Goal: Information Seeking & Learning: Learn about a topic

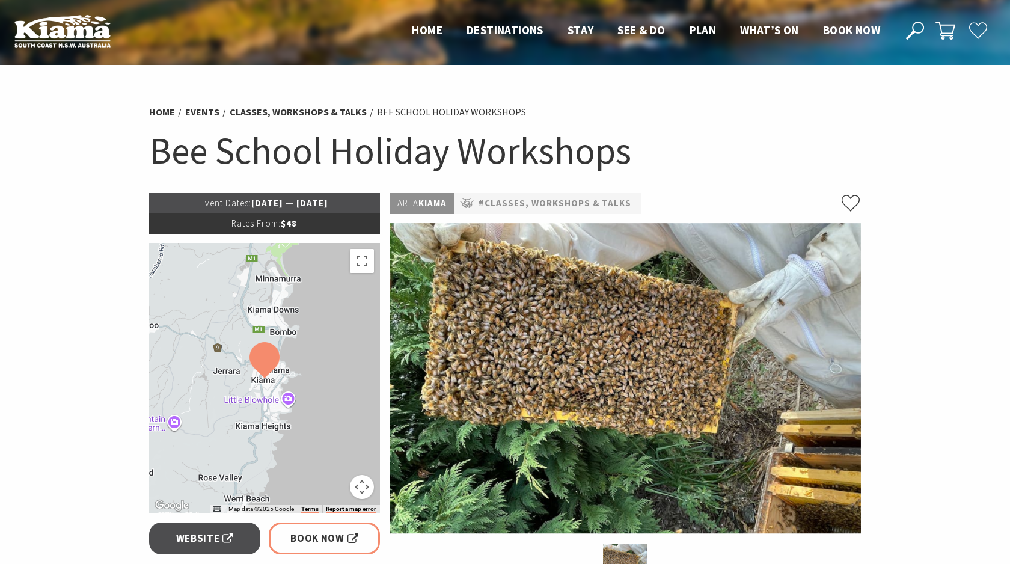
click at [355, 109] on link "Classes, Workshops & Talks" at bounding box center [298, 112] width 137 height 13
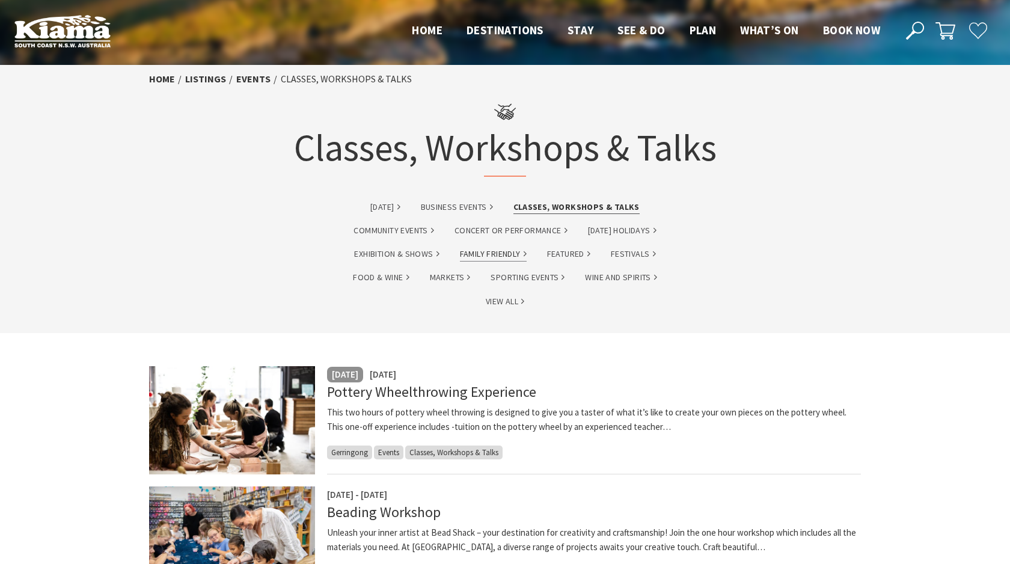
click at [499, 257] on link "Family Friendly" at bounding box center [493, 254] width 67 height 14
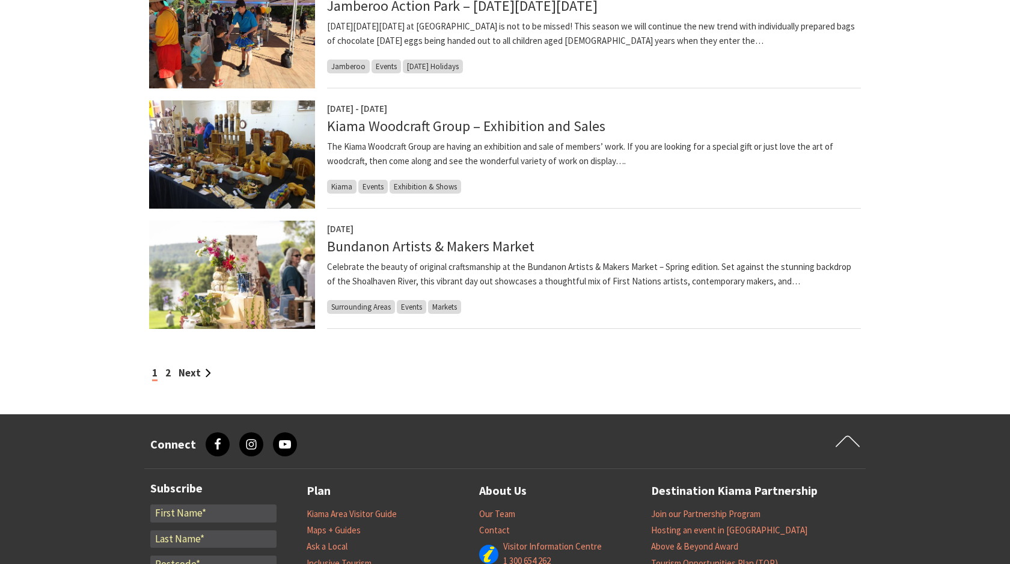
scroll to position [1049, 0]
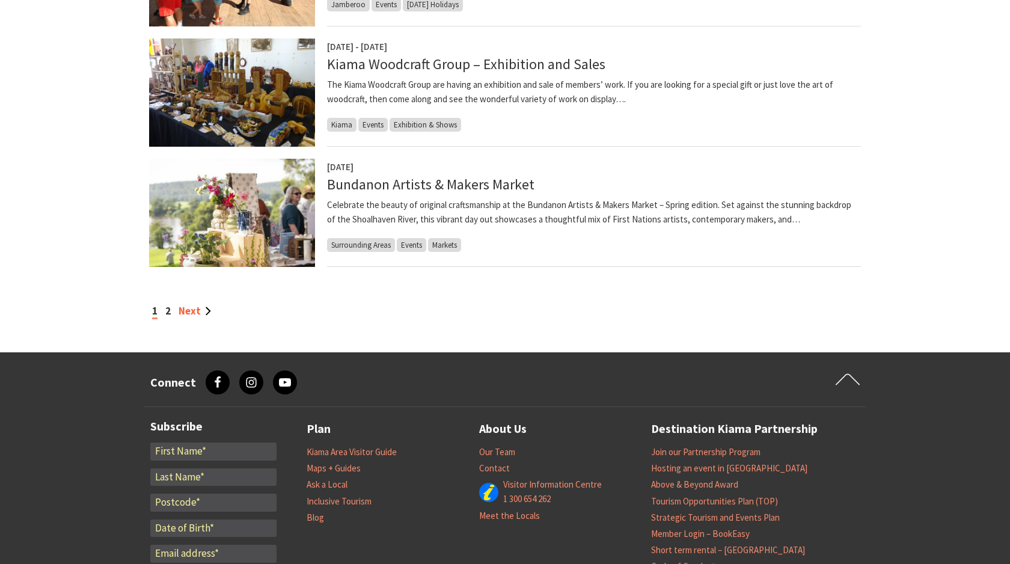
click at [191, 309] on link "Next" at bounding box center [195, 310] width 32 height 13
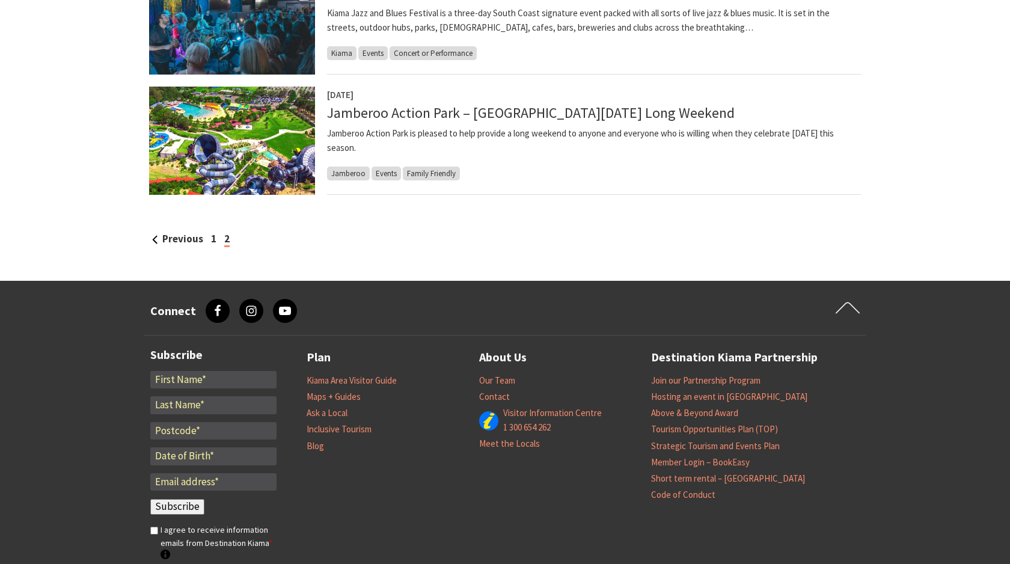
scroll to position [883, 0]
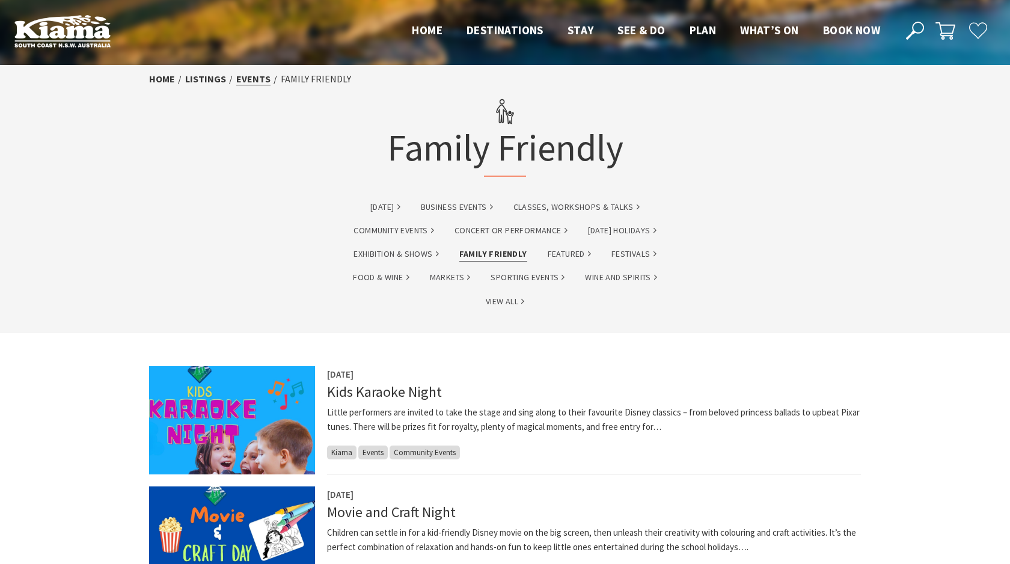
click at [259, 81] on link "Events" at bounding box center [253, 79] width 34 height 13
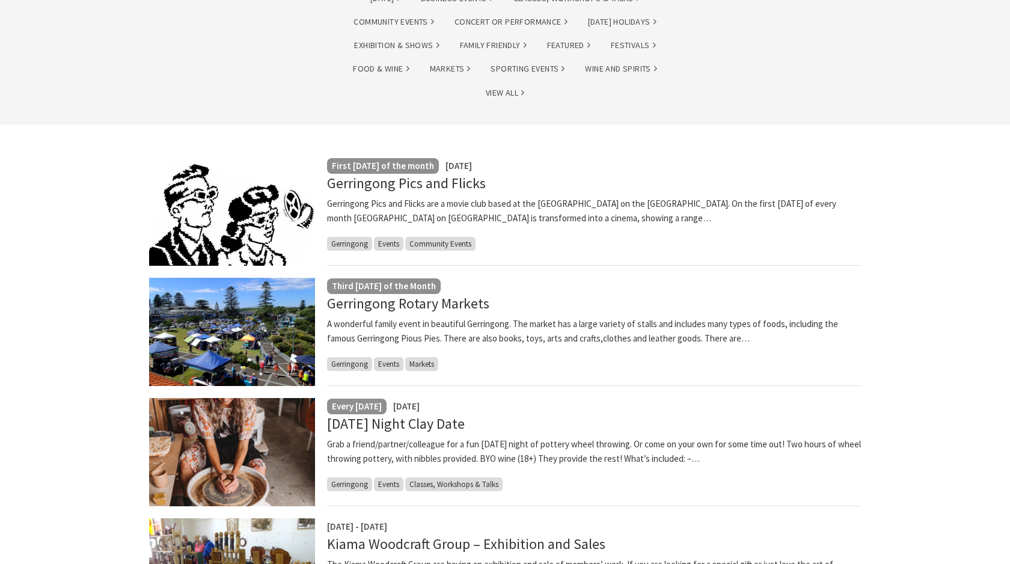
scroll to position [139, 0]
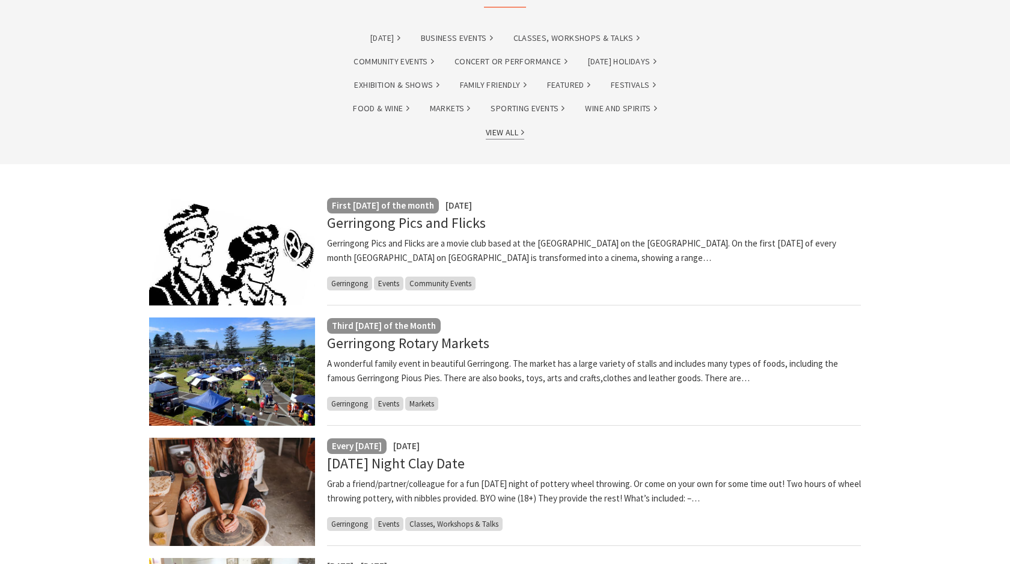
click at [517, 133] on link "View All" at bounding box center [505, 133] width 38 height 14
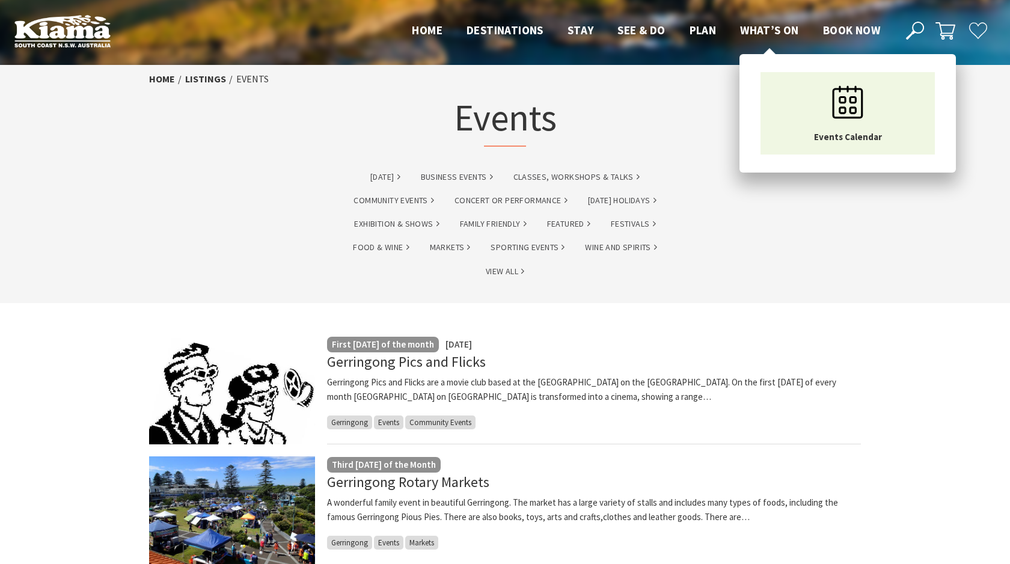
click at [745, 35] on span "What’s On" at bounding box center [769, 30] width 59 height 14
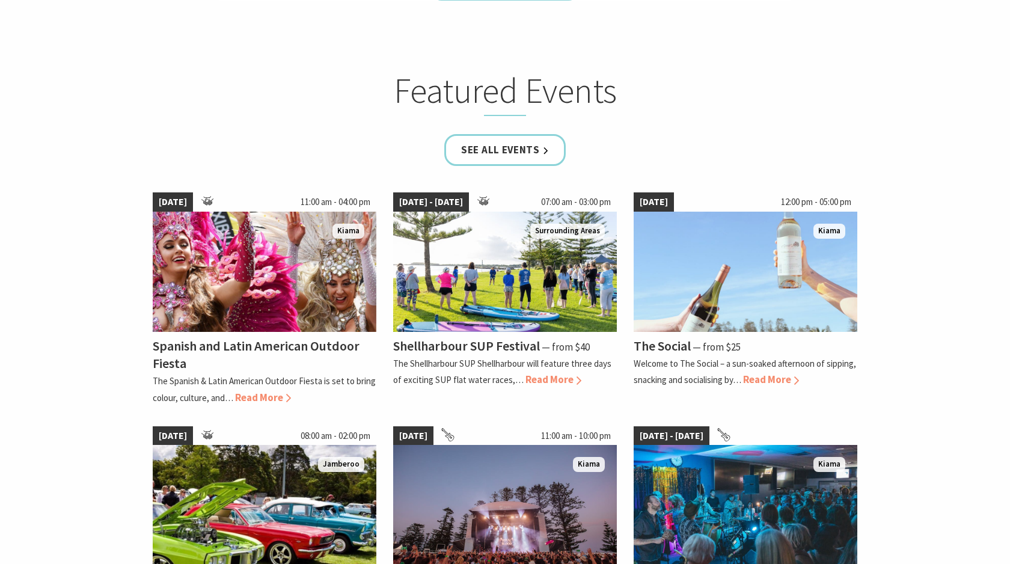
scroll to position [672, 0]
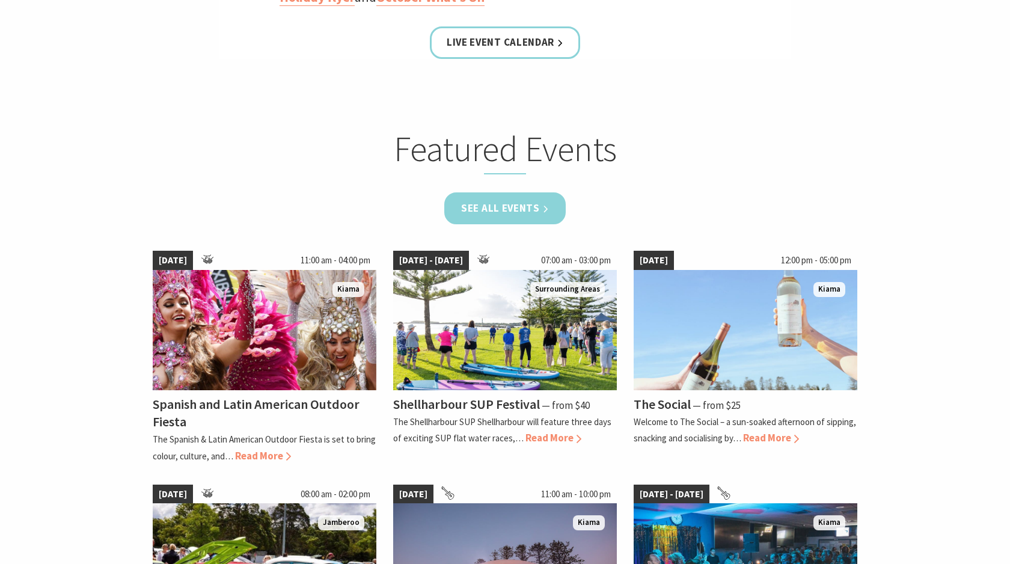
click at [520, 208] on link "See all Events" at bounding box center [504, 208] width 121 height 32
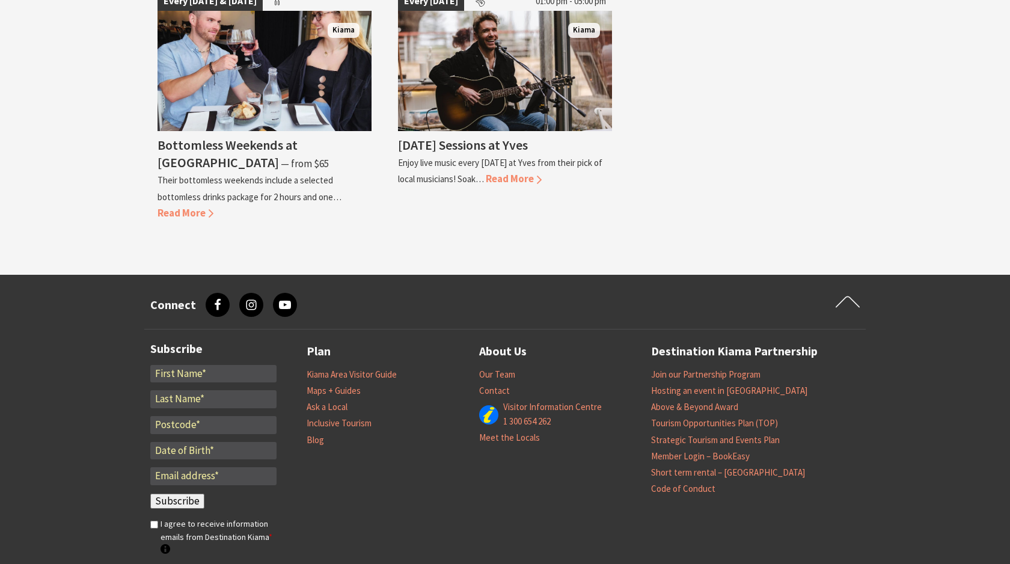
scroll to position [2523, 0]
